Goal: Find specific page/section: Find specific page/section

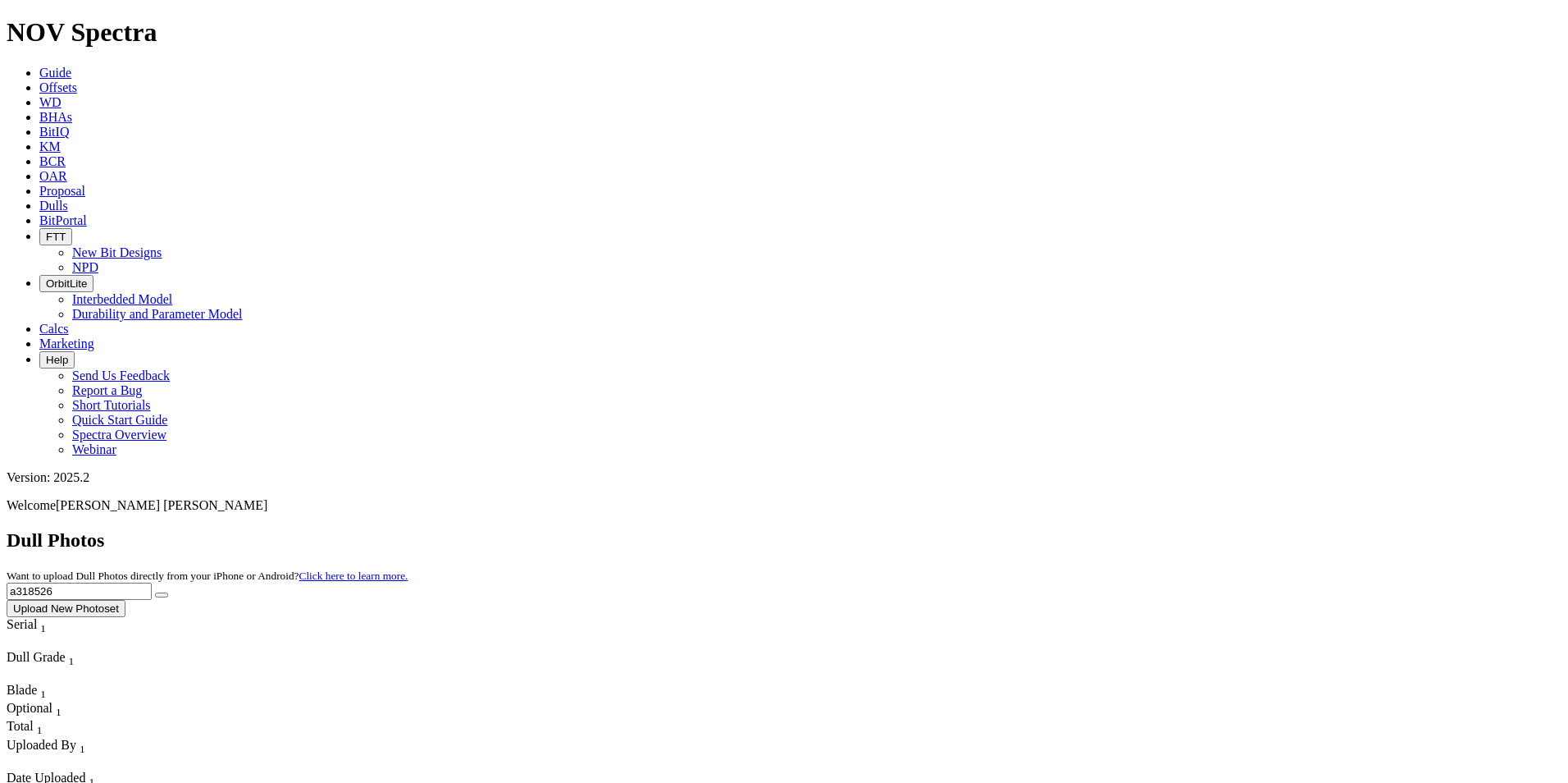
drag, startPoint x: 1248, startPoint y: 82, endPoint x: 1123, endPoint y: 71, distance: 125.5
click at [1123, 529] on div "Dull Photos Want to upload Dull Photos directly from your iPhone or Android? Cl…" at bounding box center [784, 573] width 1555 height 87
type input "a"
click at [168, 592] on button "submit" at bounding box center [162, 595] width 13 height 5
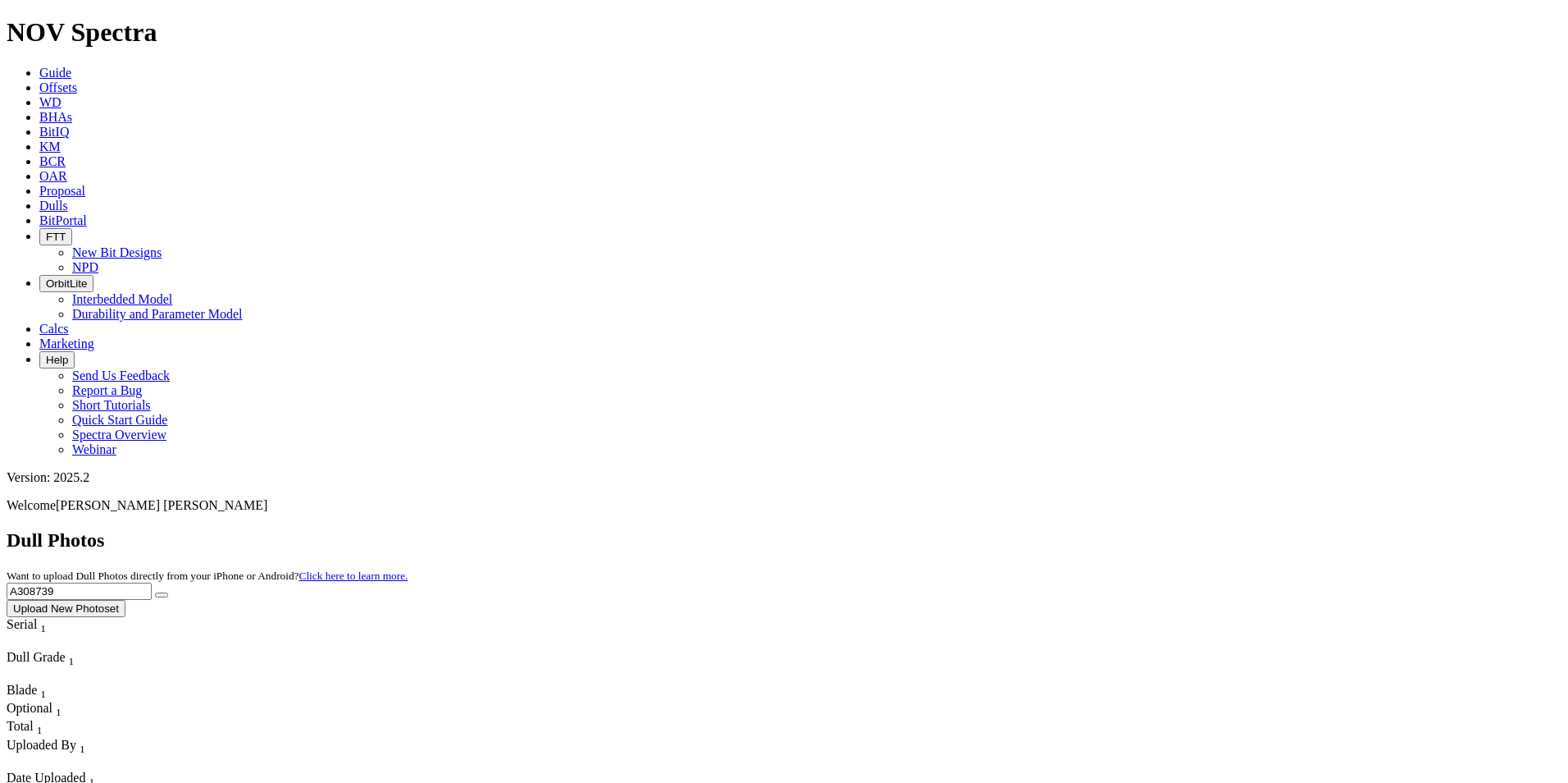
drag, startPoint x: 1250, startPoint y: 69, endPoint x: 1145, endPoint y: 71, distance: 105.0
click at [1145, 529] on div "Dull Photos Want to upload Dull Photos directly from your iPhone or Android? Cl…" at bounding box center [784, 573] width 1555 height 87
paste input "430"
click at [168, 592] on button "submit" at bounding box center [162, 595] width 13 height 5
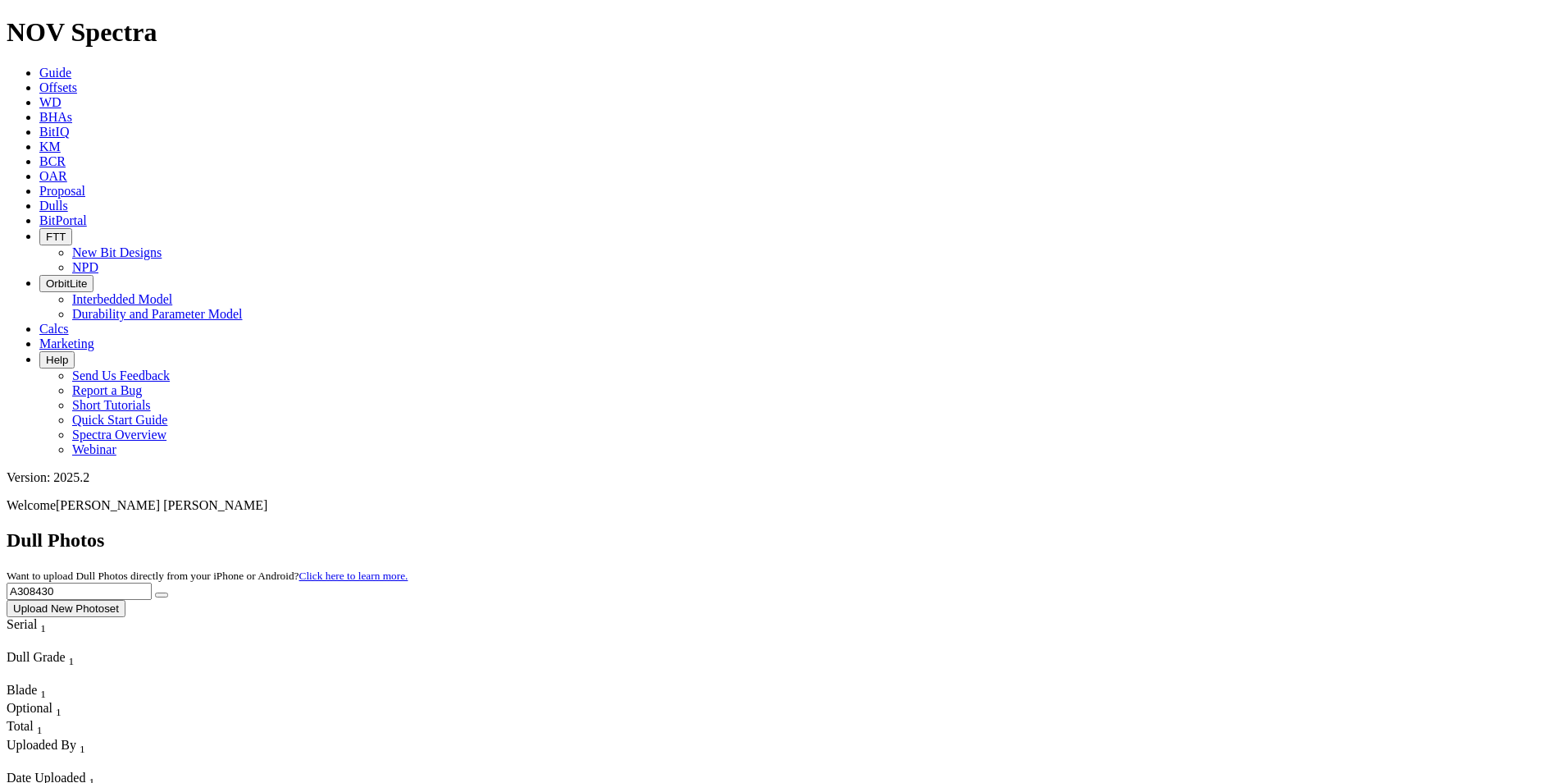
drag, startPoint x: 1235, startPoint y: 70, endPoint x: 1168, endPoint y: 73, distance: 67.1
click at [152, 583] on input "A308430" at bounding box center [79, 591] width 145 height 17
paste input "F318708"
type input "F318708"
click at [168, 592] on button "submit" at bounding box center [162, 595] width 13 height 5
